Goal: Navigation & Orientation: Find specific page/section

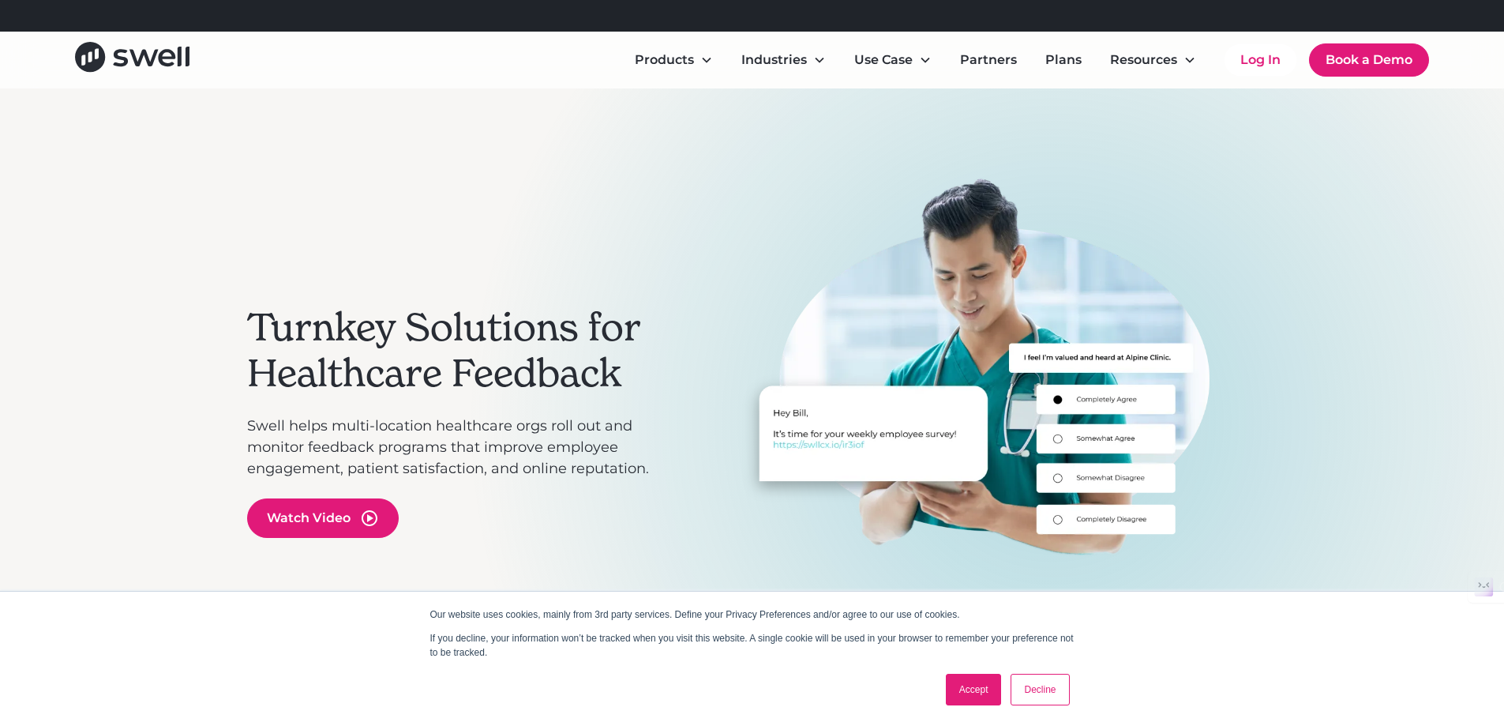
click at [1026, 691] on link "Decline" at bounding box center [1040, 690] width 58 height 32
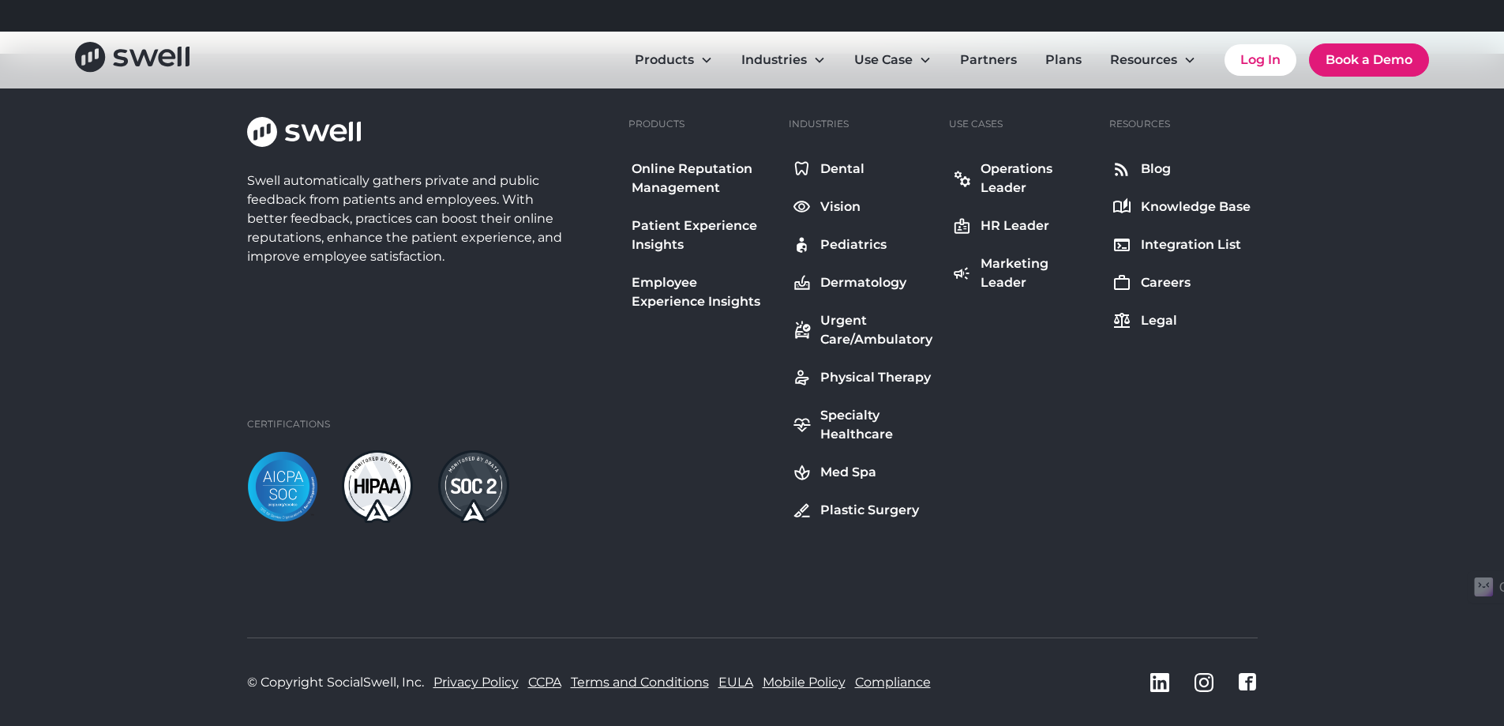
scroll to position [5895, 0]
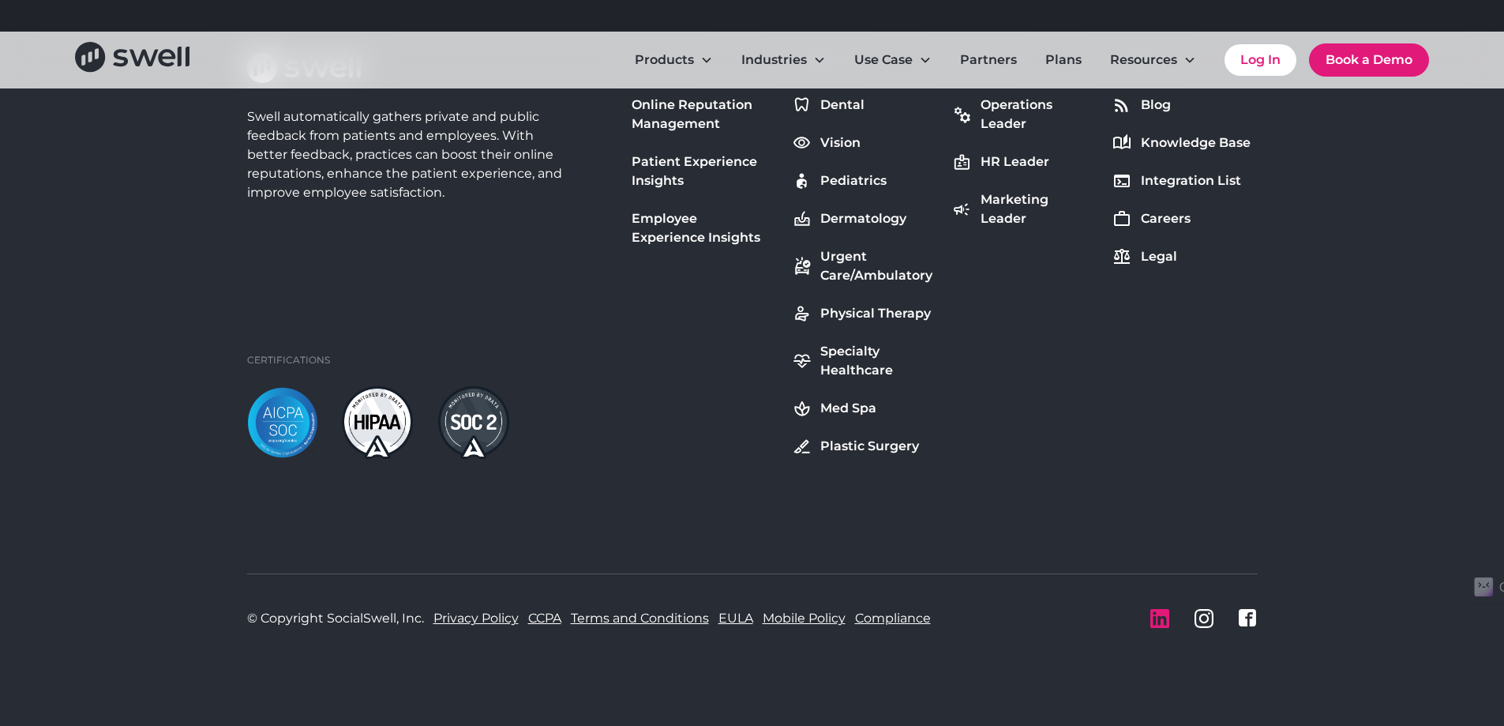
click at [1160, 621] on icon "LinkedIn icon" at bounding box center [1159, 618] width 19 height 19
click at [1145, 216] on div "Careers" at bounding box center [1166, 218] width 50 height 19
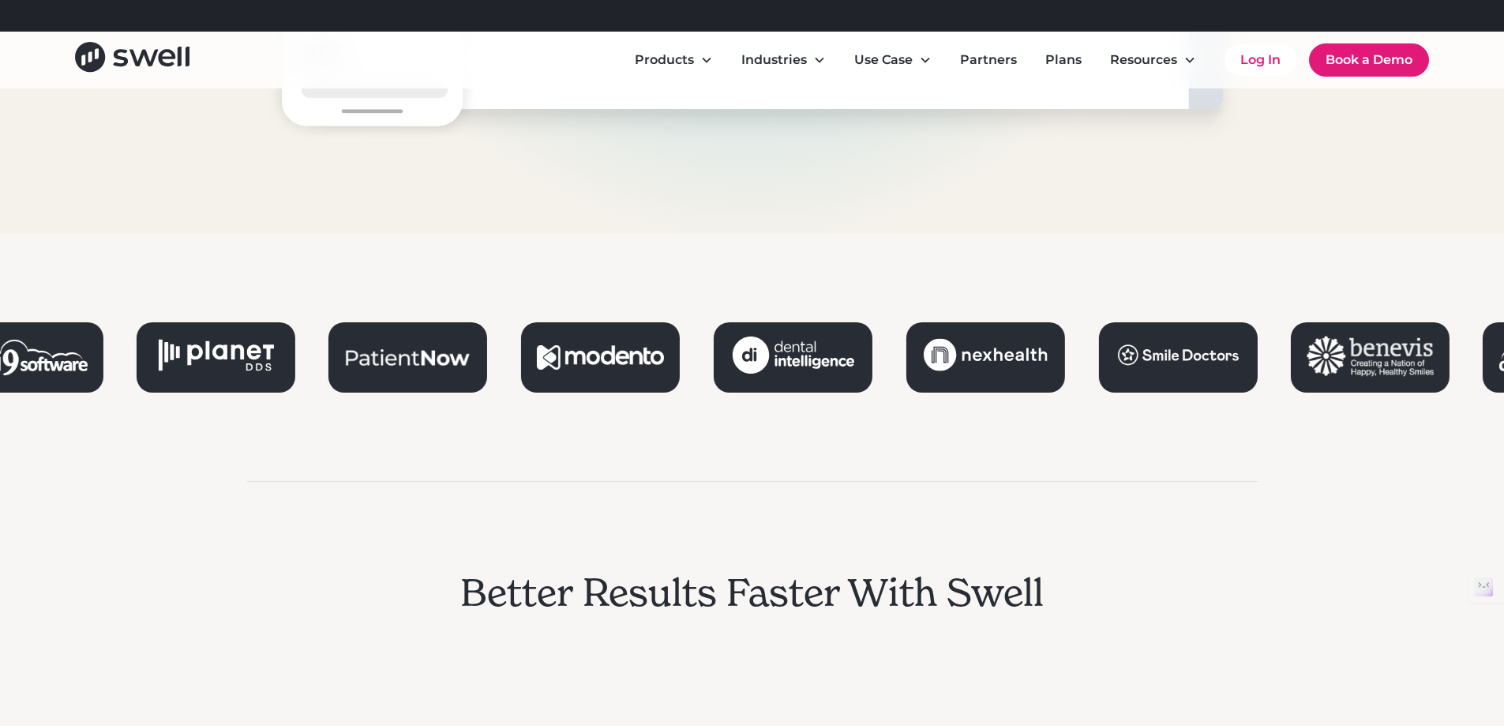
scroll to position [1868, 0]
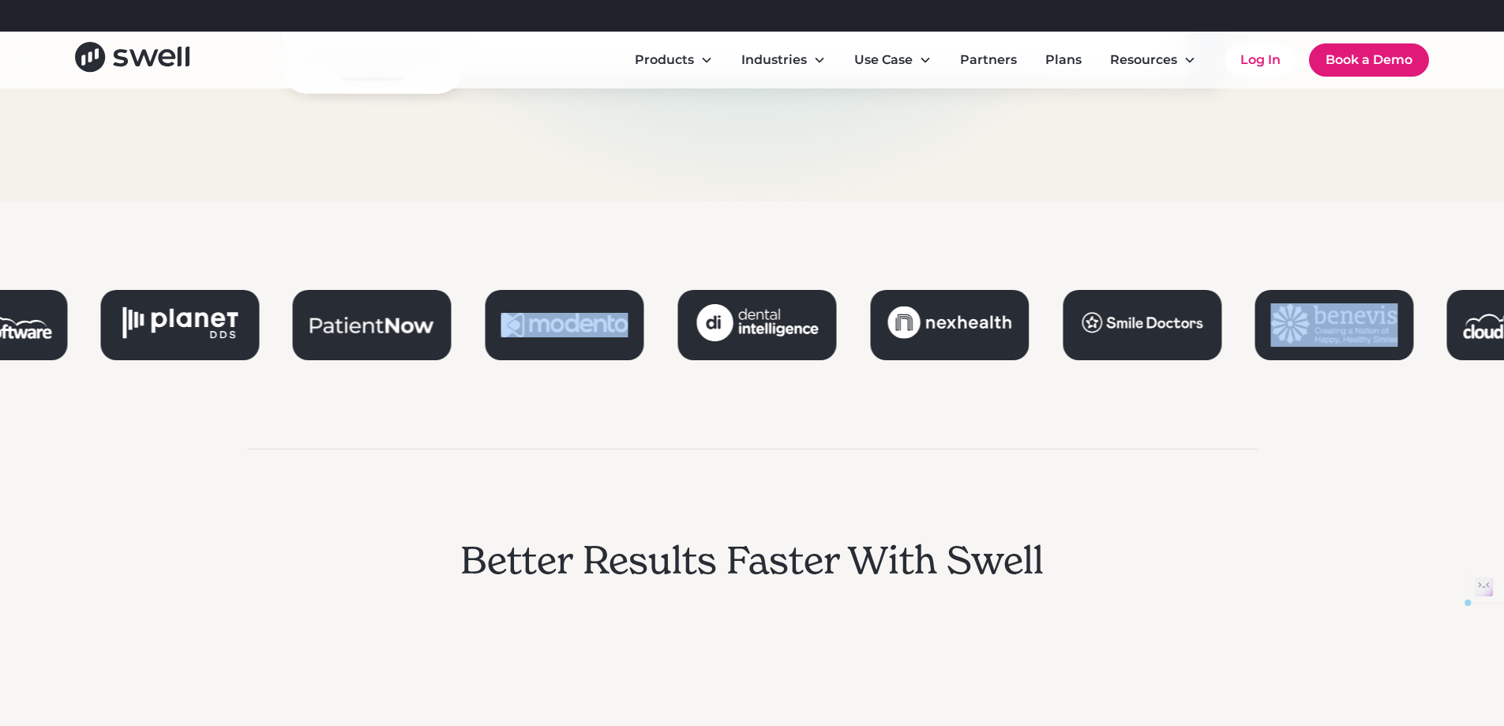
drag, startPoint x: 903, startPoint y: 328, endPoint x: 610, endPoint y: 328, distance: 292.9
click at [610, 328] on div at bounding box center [277, 325] width 1504 height 70
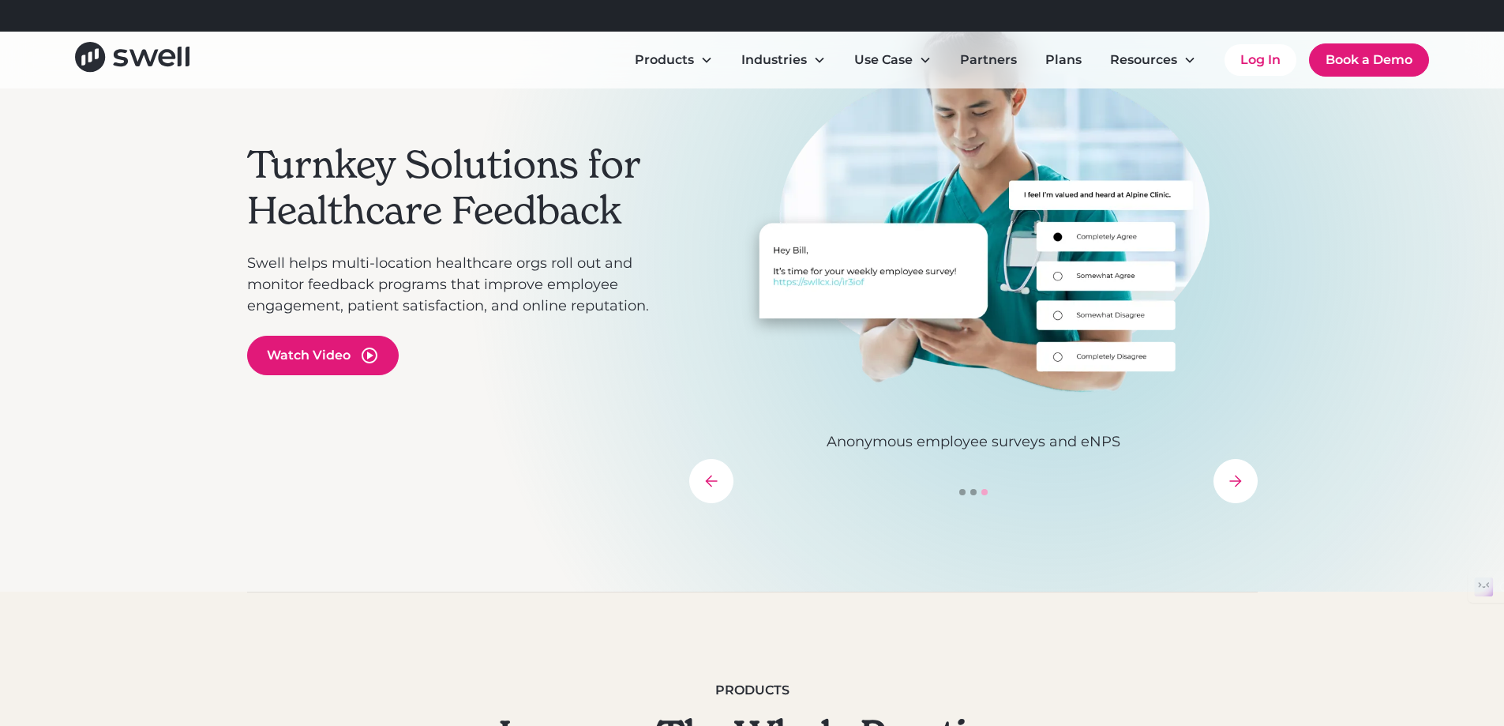
scroll to position [316, 0]
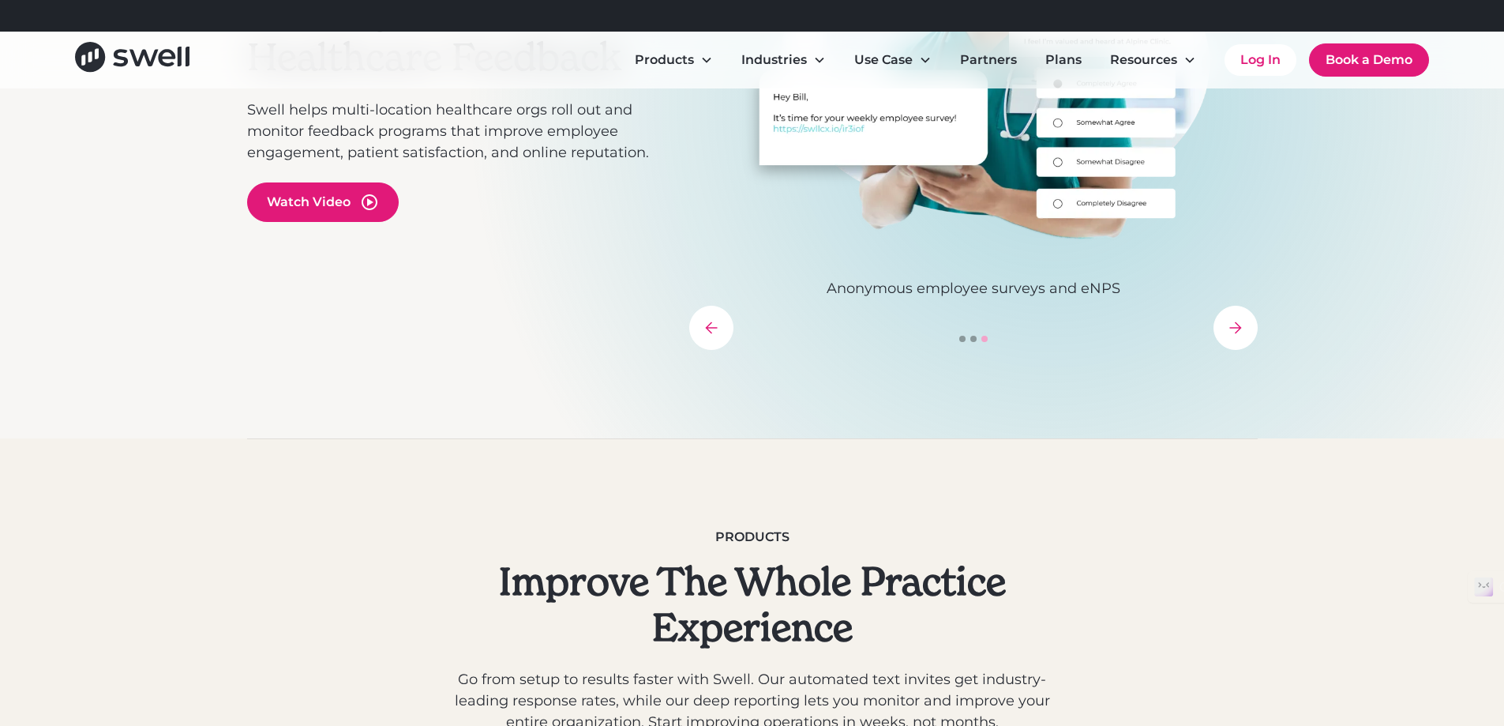
click at [704, 346] on div "previous slide" at bounding box center [711, 328] width 44 height 44
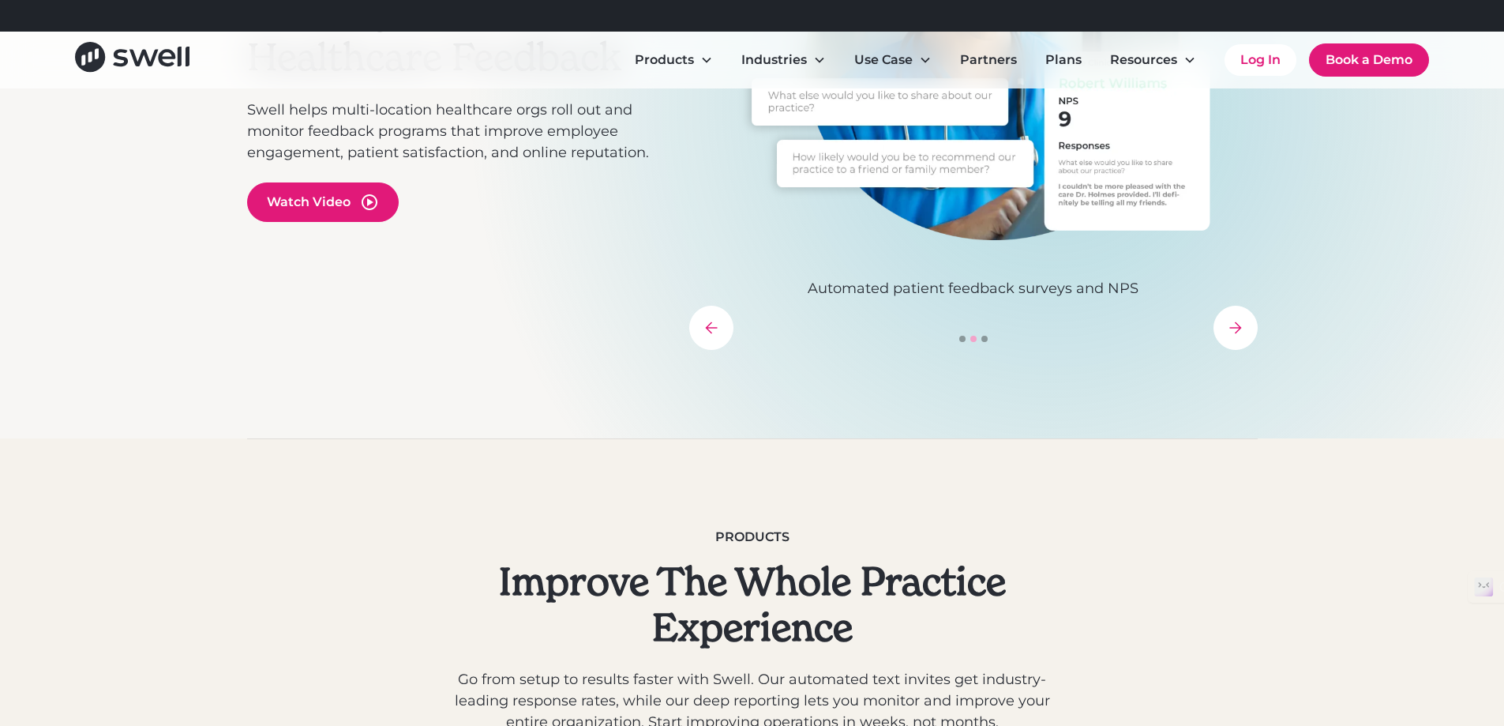
click at [1231, 353] on div "Turnkey Solutions for Healthcare Feedback Swell helps multi-location healthcare…" at bounding box center [752, 106] width 1011 height 666
click at [1231, 317] on div "next slide" at bounding box center [1236, 328] width 44 height 44
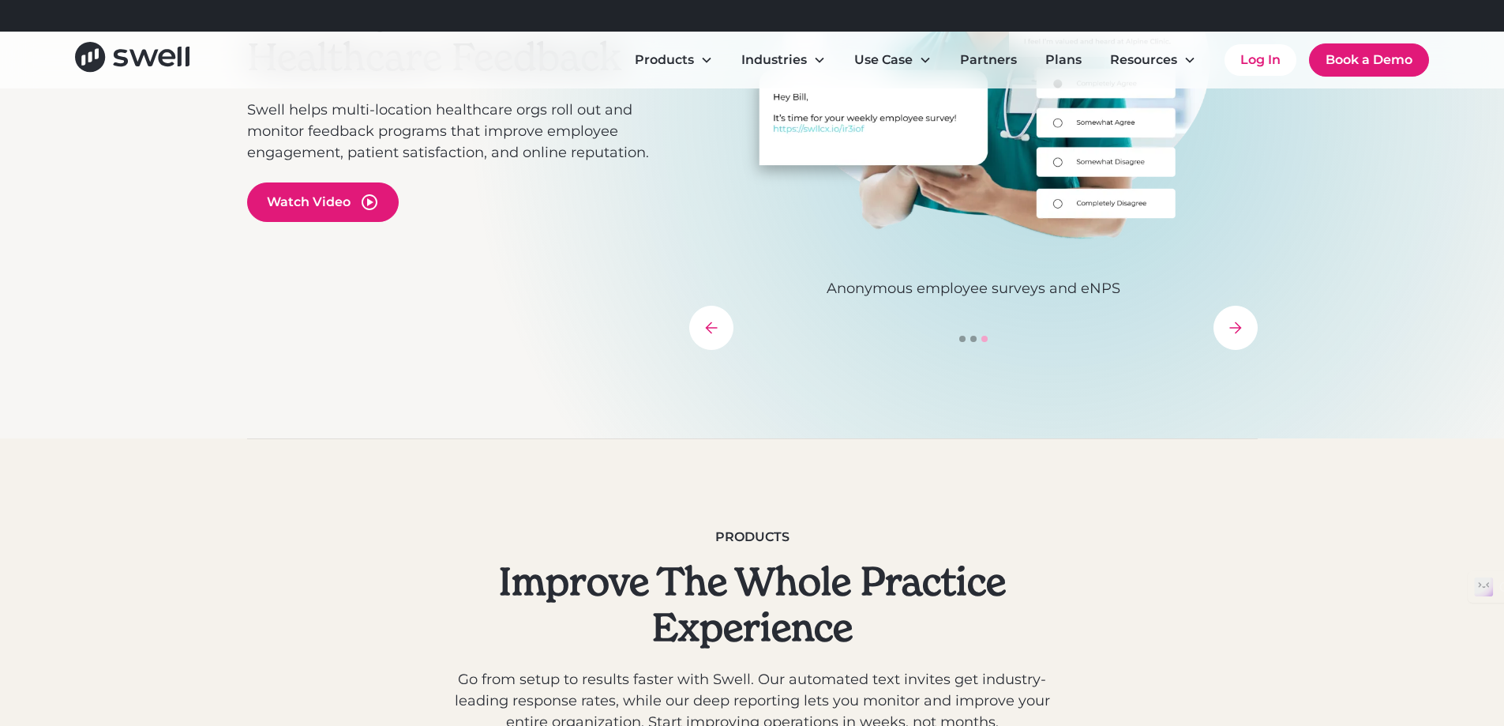
click at [1231, 317] on div "next slide" at bounding box center [1236, 328] width 44 height 44
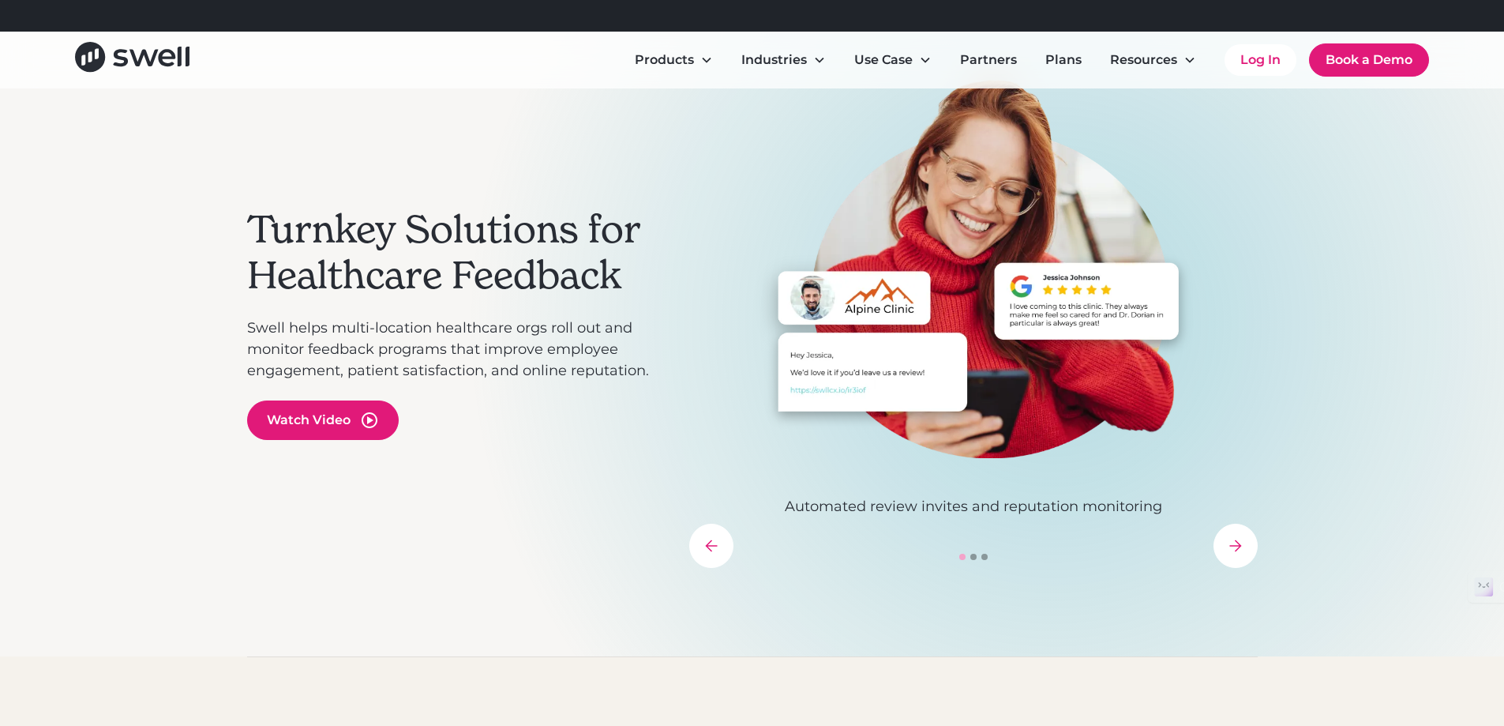
scroll to position [79, 0]
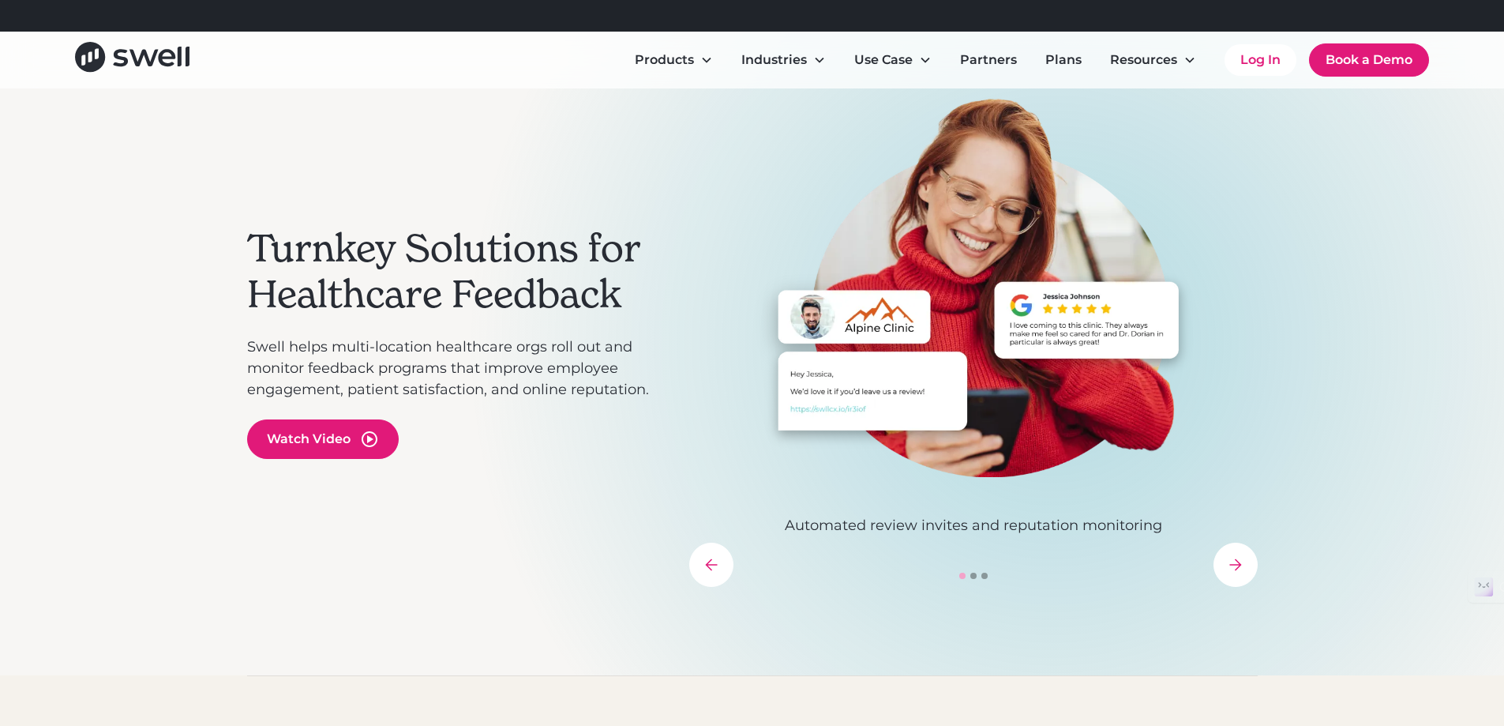
click at [1244, 561] on div "next slide" at bounding box center [1236, 564] width 44 height 44
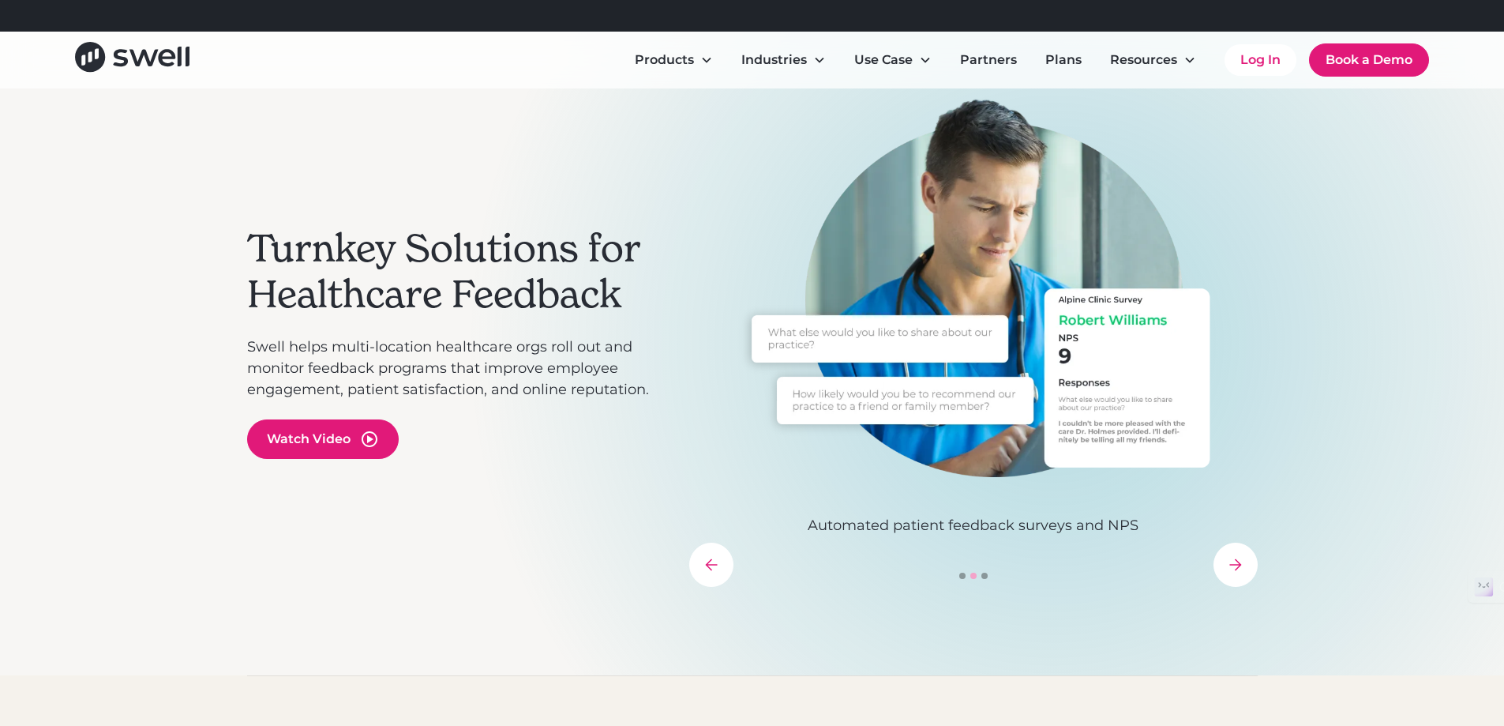
click at [1244, 561] on div "next slide" at bounding box center [1236, 564] width 44 height 44
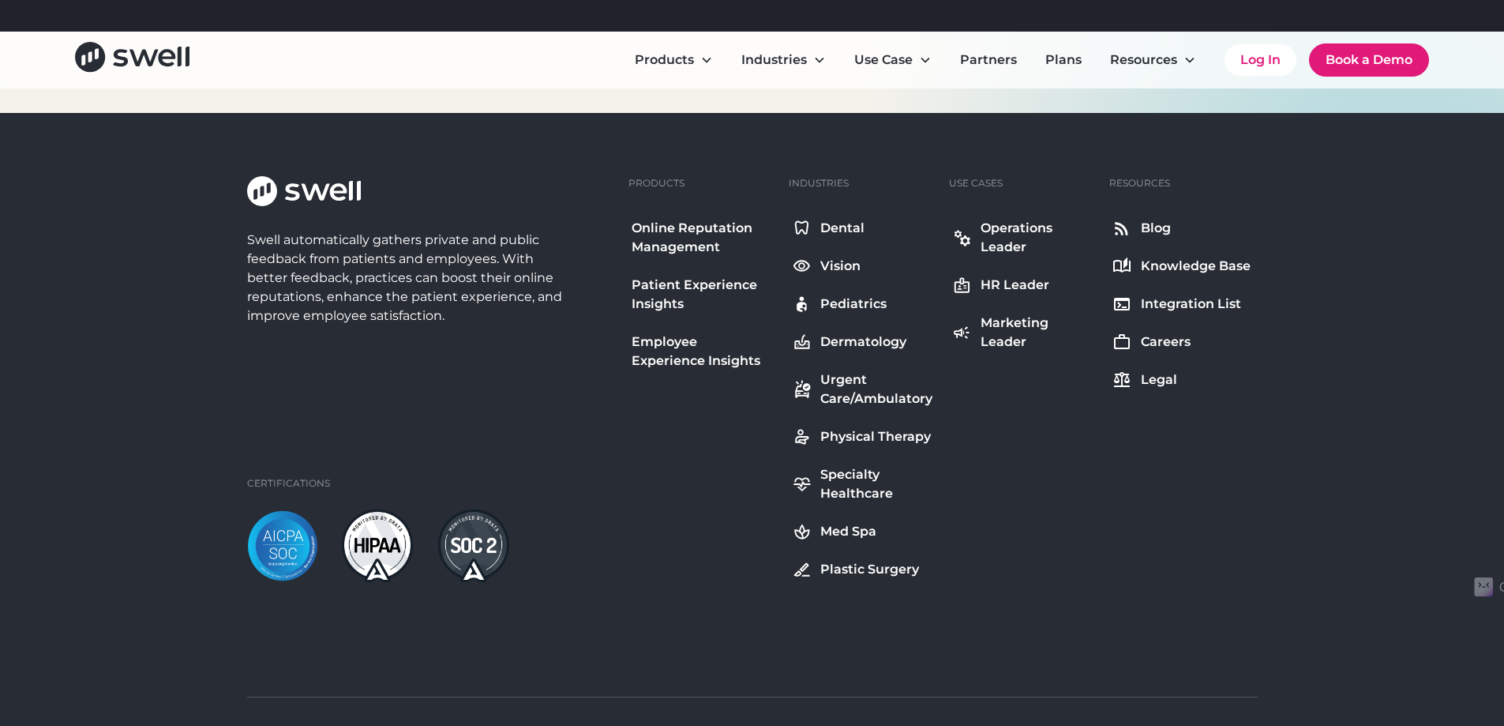
scroll to position [5895, 0]
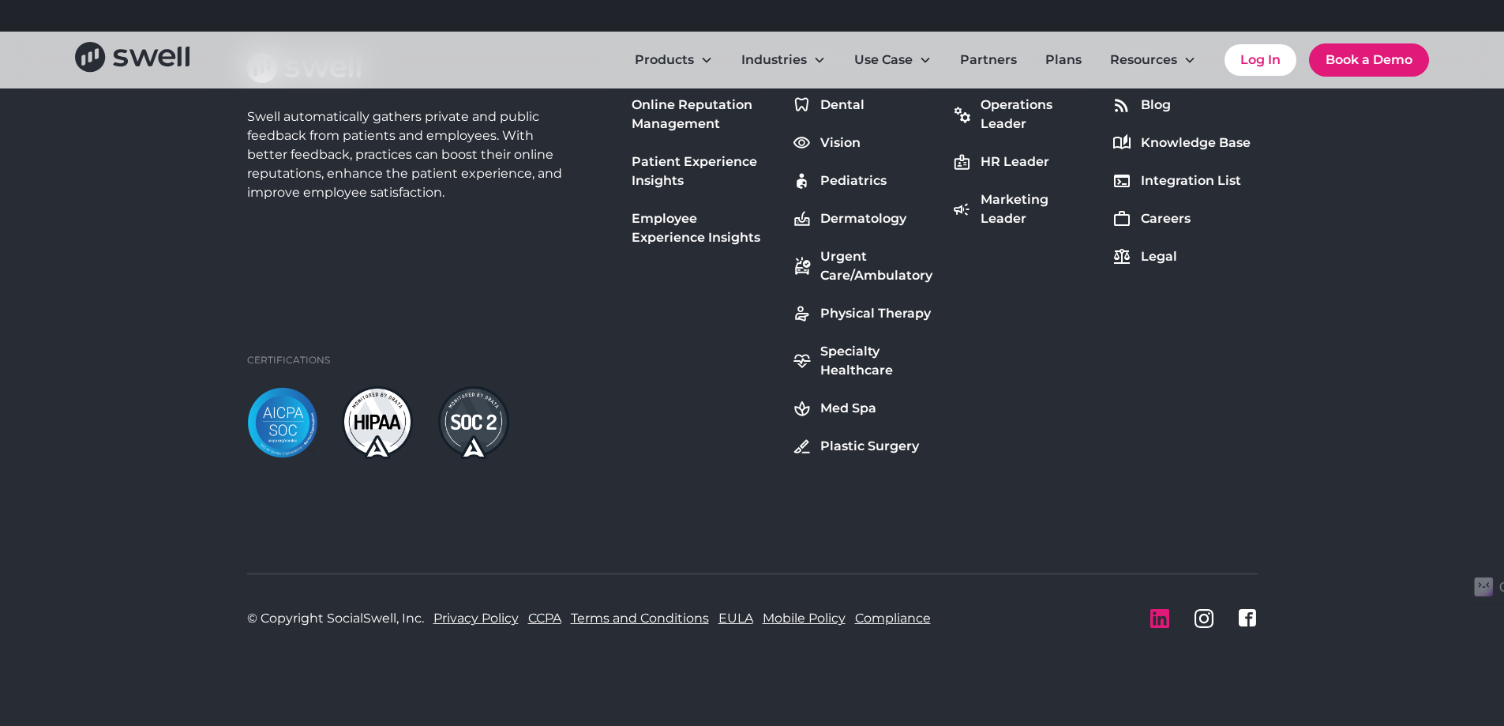
click at [1154, 617] on icon "LinkedIn icon" at bounding box center [1159, 618] width 19 height 19
